Goal: Task Accomplishment & Management: Manage account settings

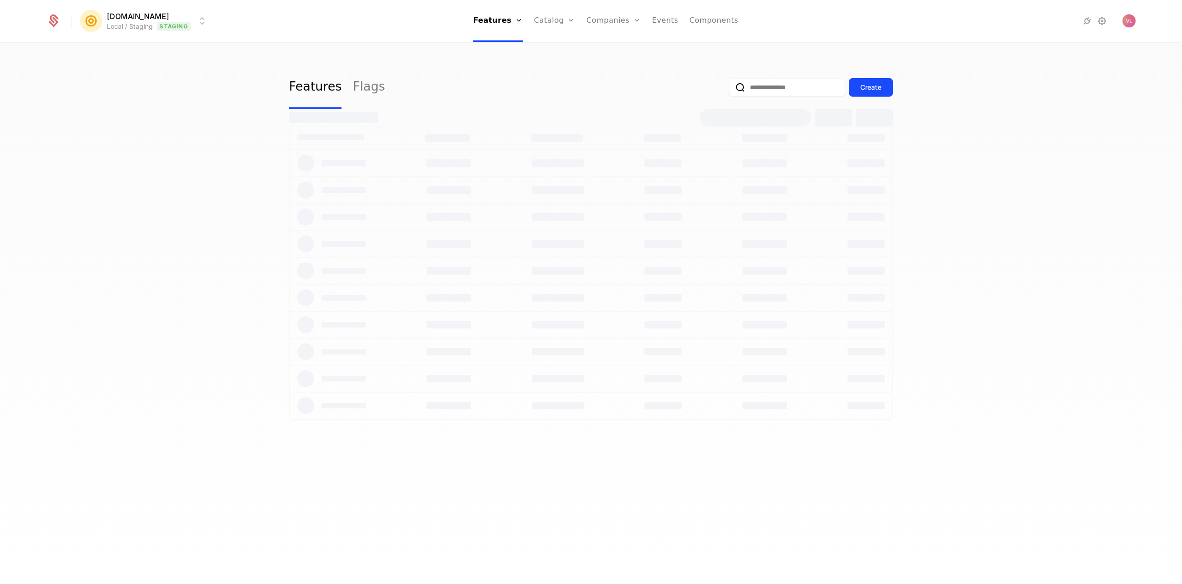
select select "**"
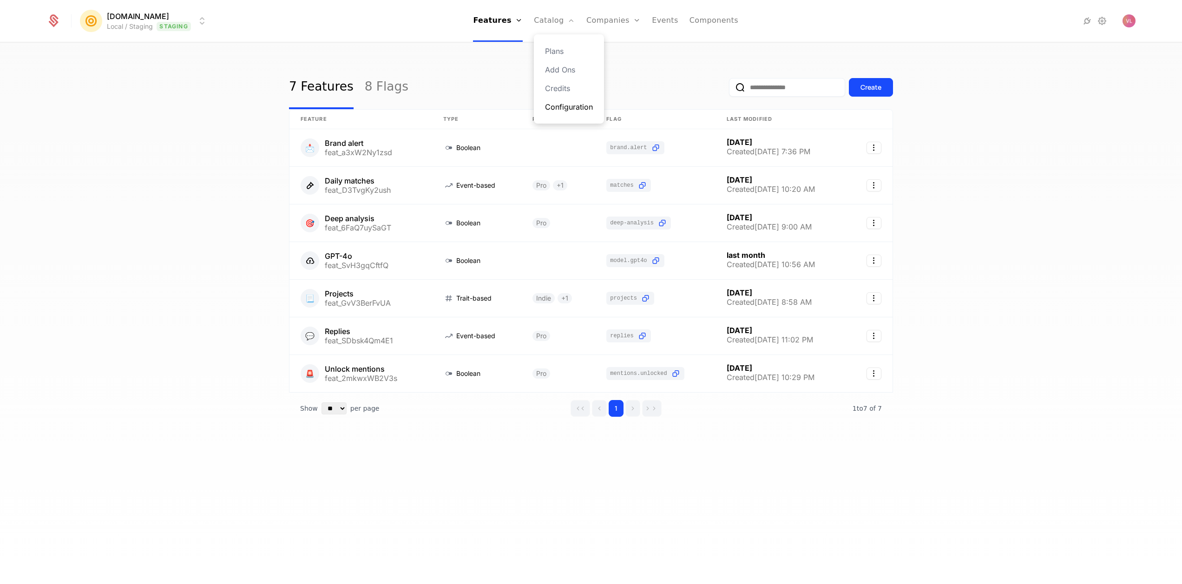
click at [570, 103] on link "Configuration" at bounding box center [569, 106] width 48 height 11
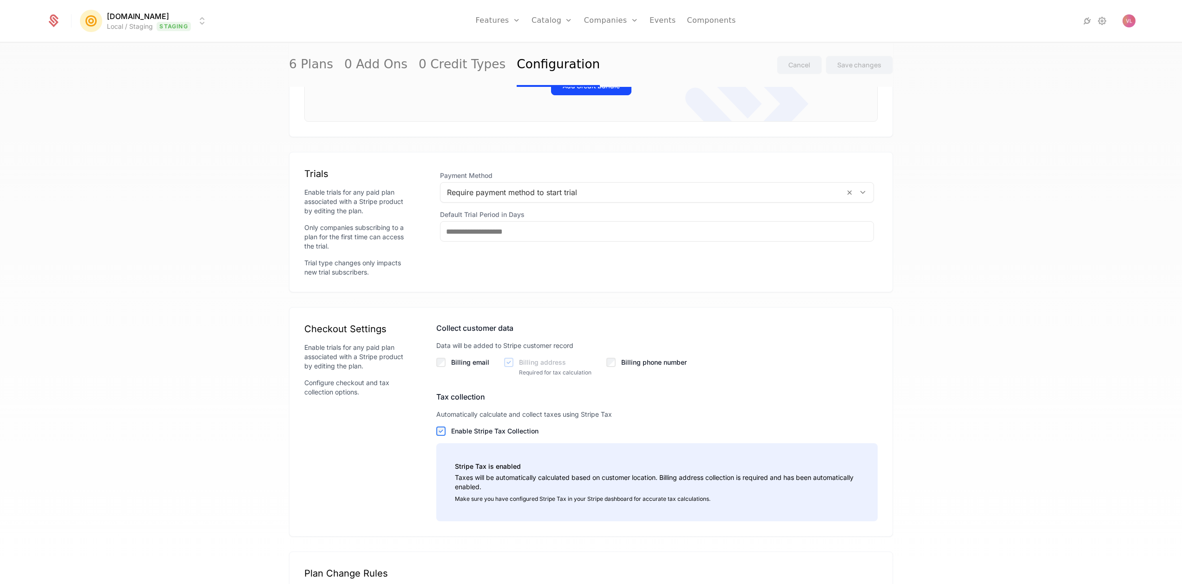
scroll to position [604, 0]
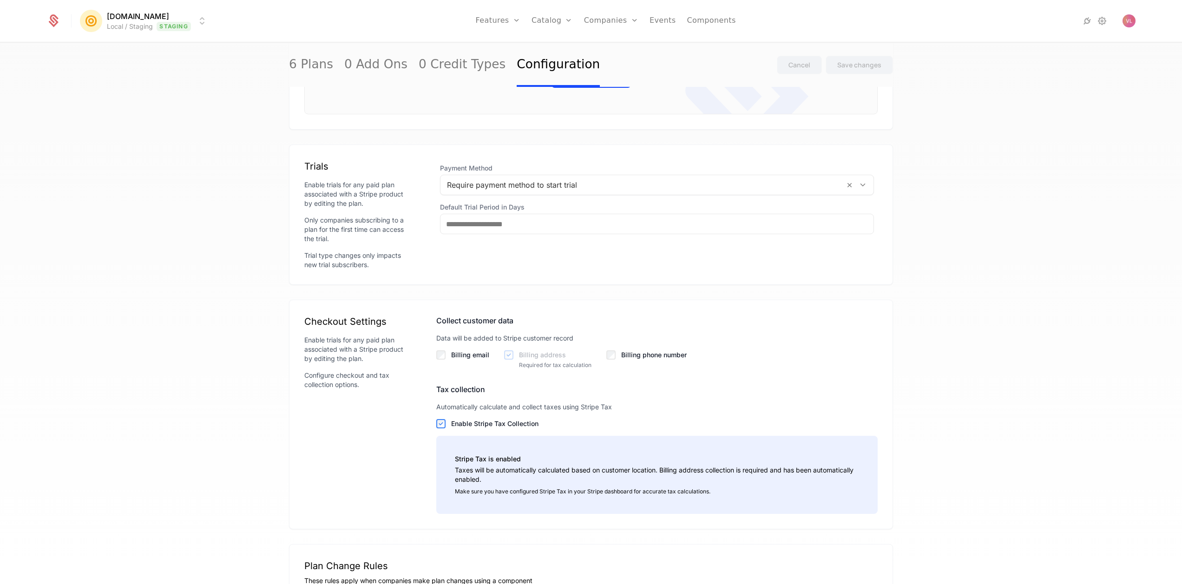
click at [491, 426] on label "Enable Stripe Tax Collection" at bounding box center [664, 423] width 426 height 9
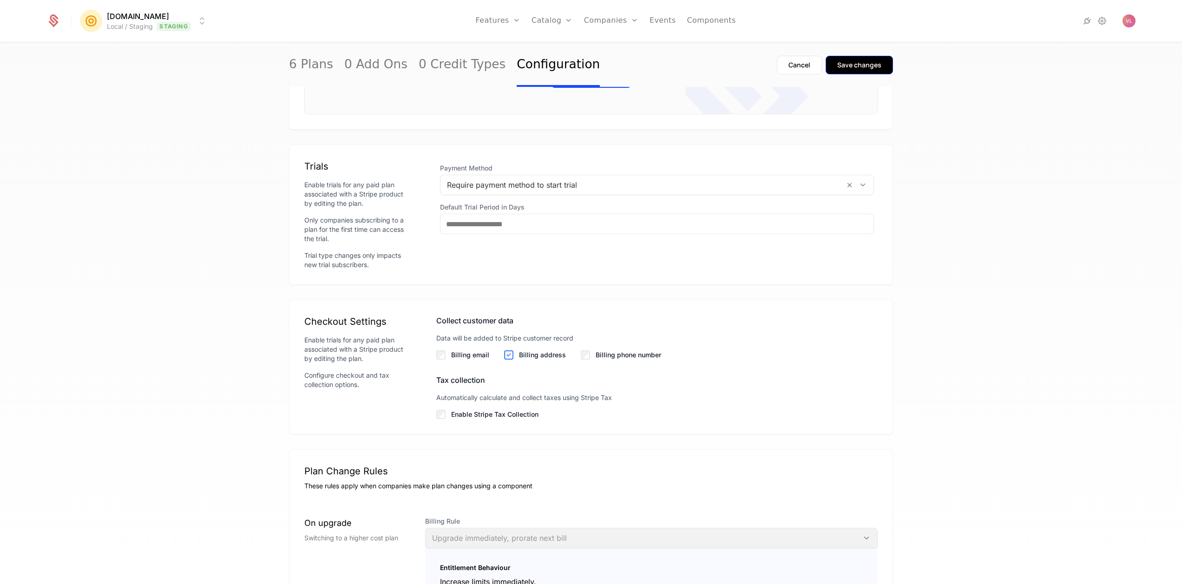
click at [853, 56] on button "Save changes" at bounding box center [858, 65] width 67 height 19
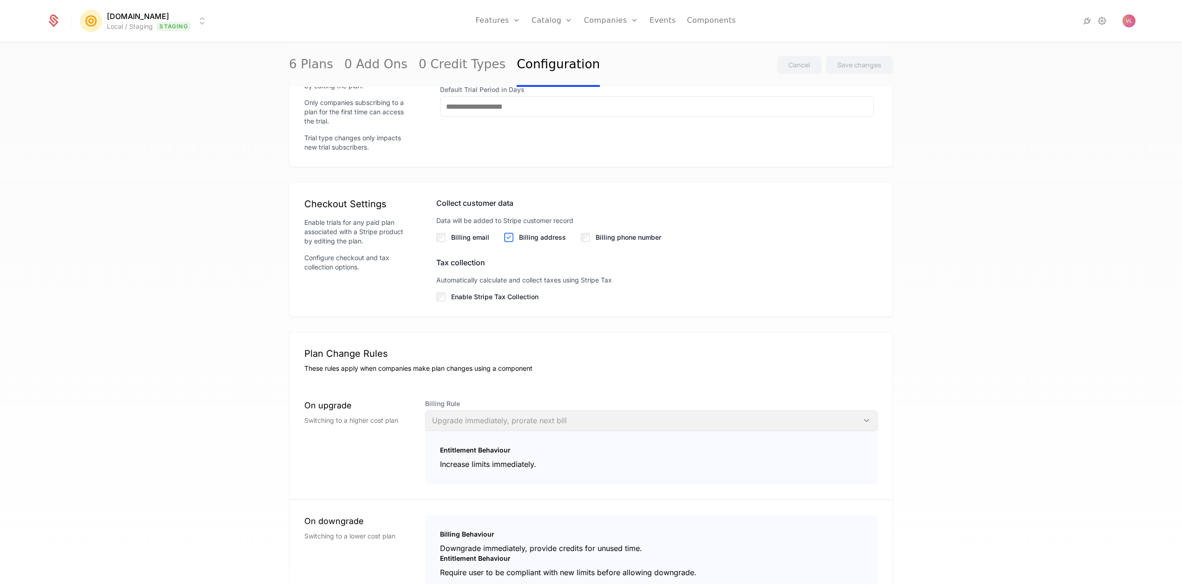
scroll to position [738, 0]
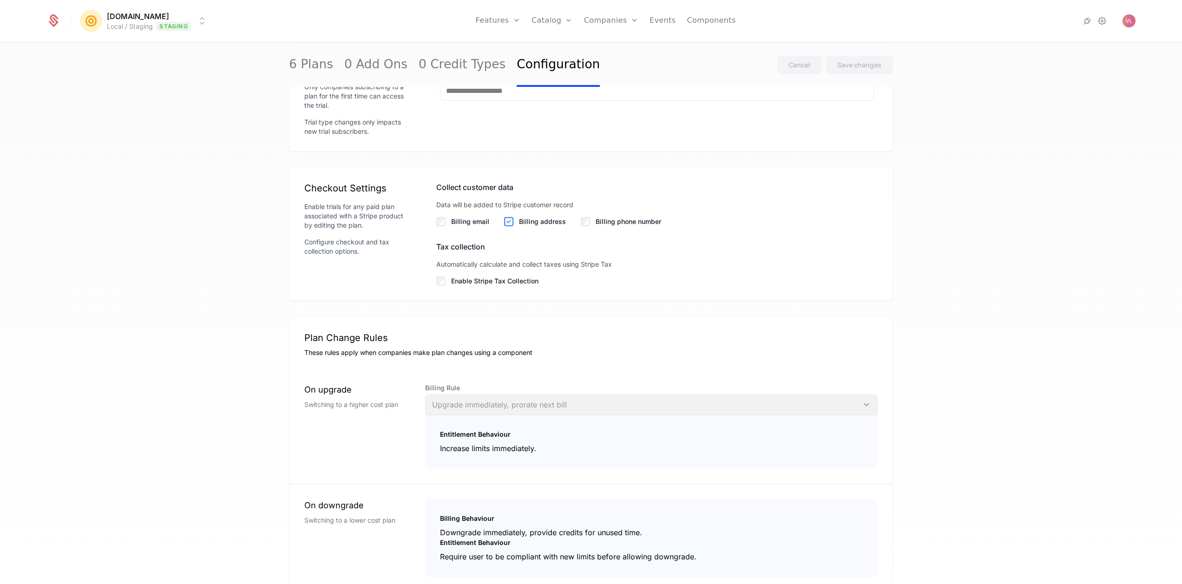
click at [506, 236] on div "Collect customer data Data will be added to Stripe customer record Billing emai…" at bounding box center [656, 234] width 441 height 104
click at [850, 62] on div "Save changes" at bounding box center [859, 64] width 44 height 9
click at [170, 20] on html "[DOMAIN_NAME] Local / Staging Staging Features Features Flags Catalog Plans Add…" at bounding box center [591, 292] width 1182 height 584
click at [170, 63] on div "Production Prod" at bounding box center [161, 67] width 157 height 19
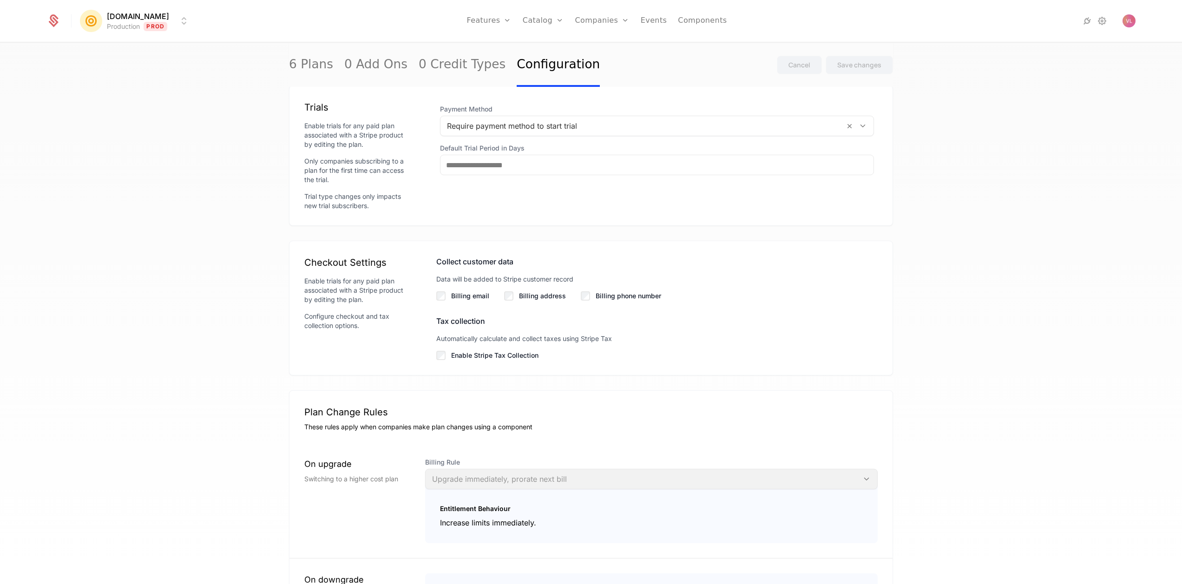
scroll to position [792, 0]
click at [191, 170] on div "6 Plans 0 Add Ons 0 Credit Types Configuration Cancel Save changes Default plan…" at bounding box center [591, 316] width 1182 height 546
